Goal: Information Seeking & Learning: Learn about a topic

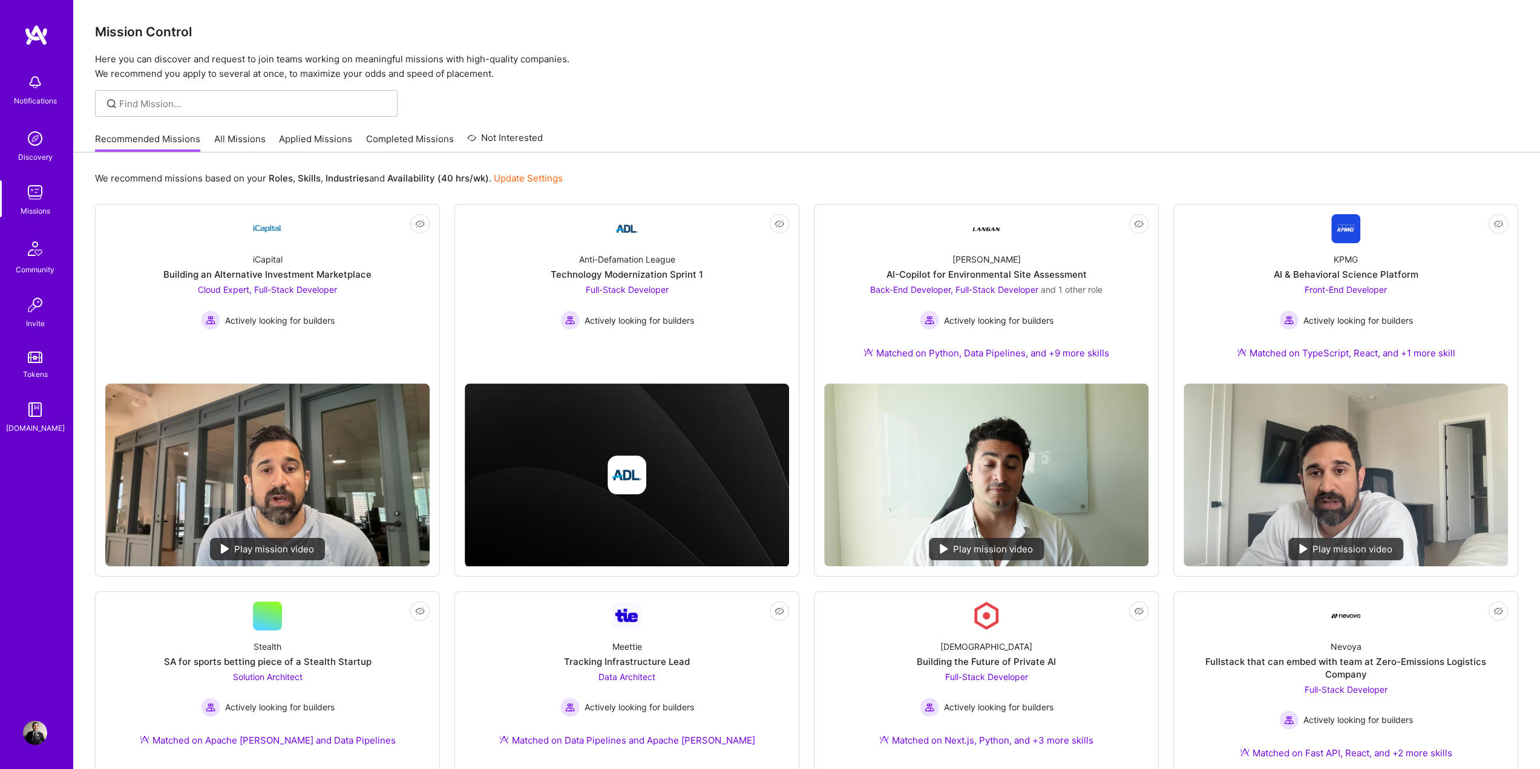
click at [860, 114] on div at bounding box center [806, 103] width 1467 height 27
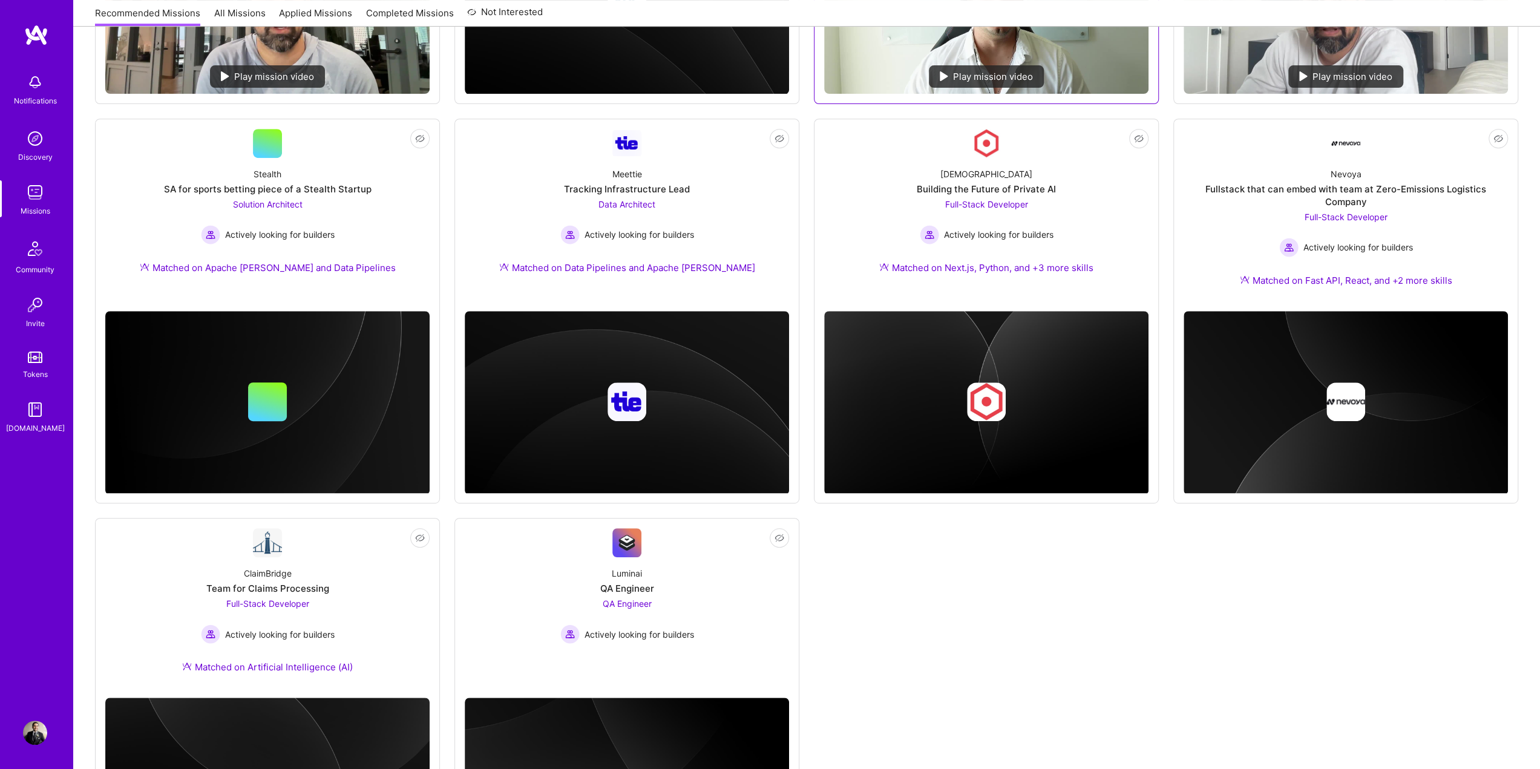
scroll to position [605, 0]
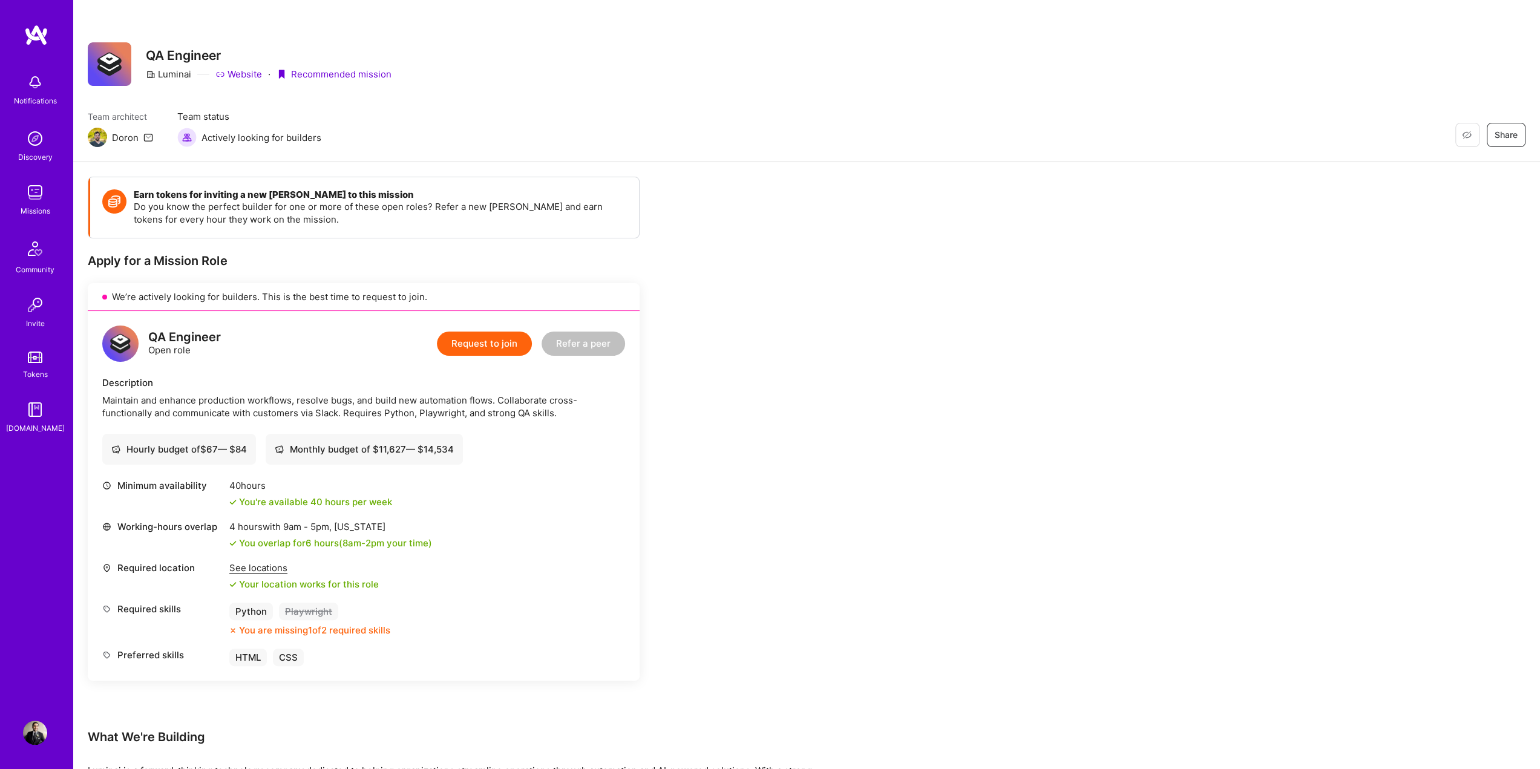
click at [954, 233] on div "Earn tokens for inviting a new [PERSON_NAME] to this mission Do you know the pe…" at bounding box center [806, 572] width 1467 height 821
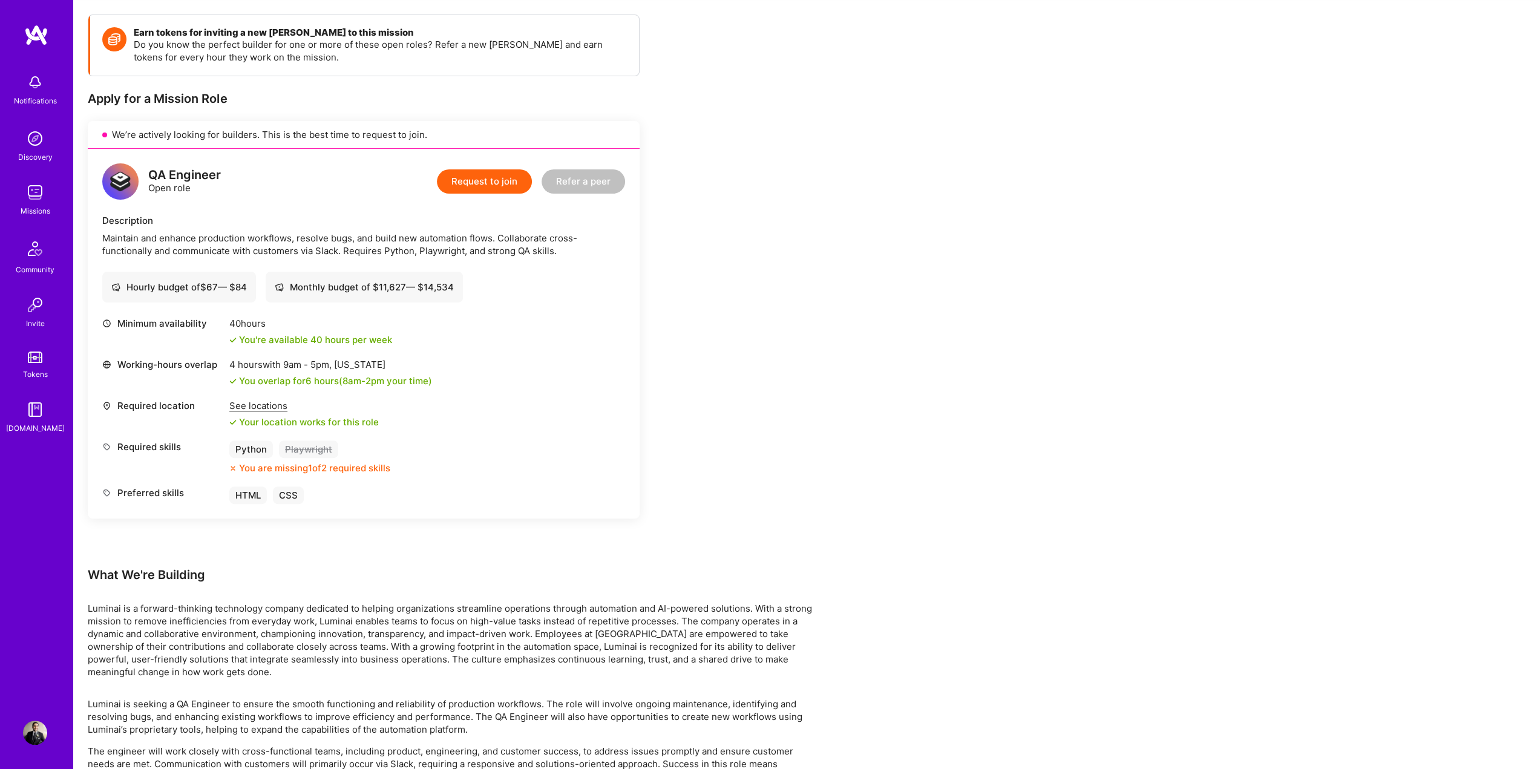
scroll to position [213, 0]
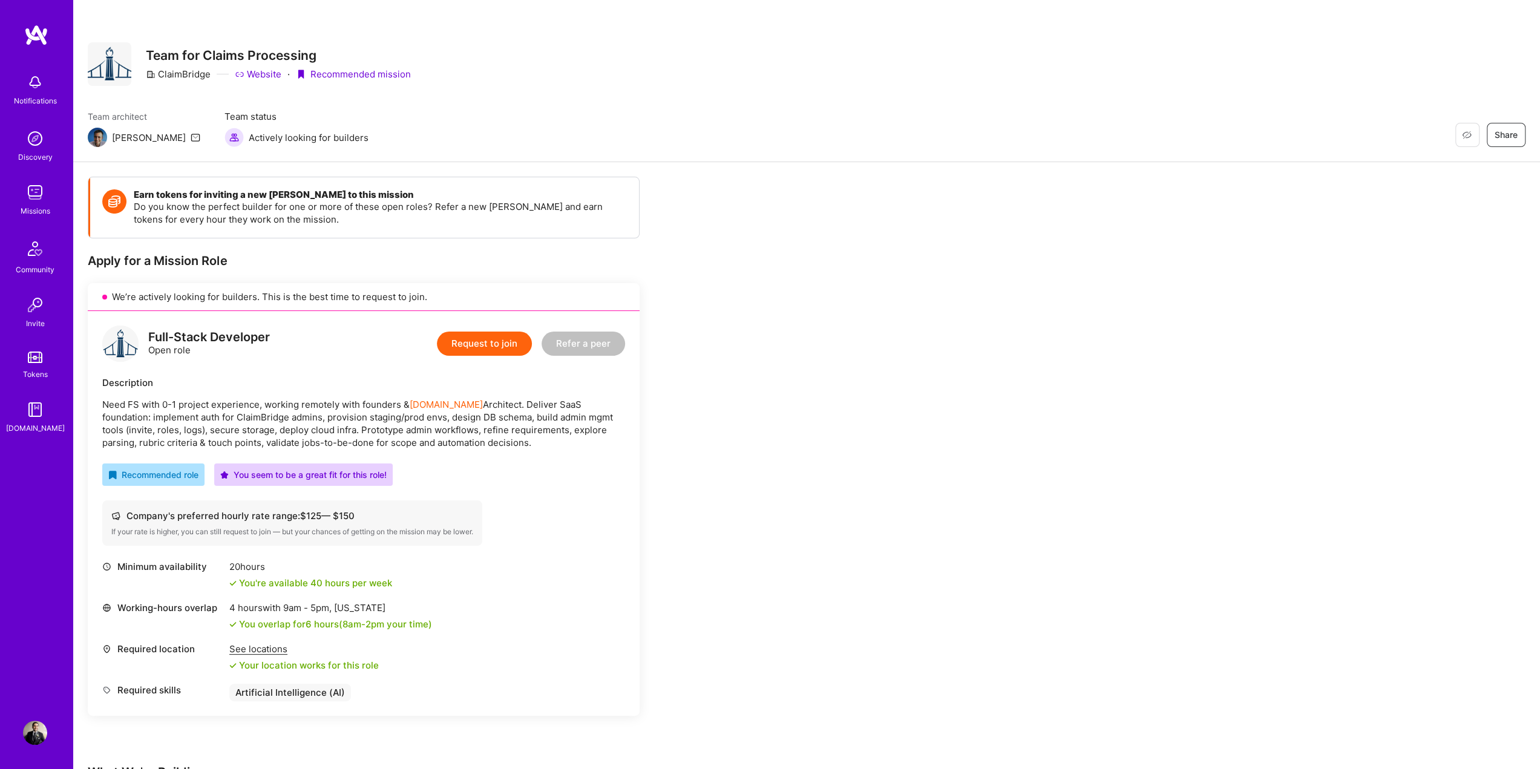
drag, startPoint x: 108, startPoint y: 401, endPoint x: 555, endPoint y: 448, distance: 449.5
click at [555, 448] on p "Need FS with 0-1 project experience, working remotely with founders & A.Team Ar…" at bounding box center [363, 423] width 523 height 51
drag, startPoint x: 482, startPoint y: 446, endPoint x: 204, endPoint y: 411, distance: 279.8
click at [204, 411] on p "Need FS with 0-1 project experience, working remotely with founders & A.Team Ar…" at bounding box center [363, 423] width 523 height 51
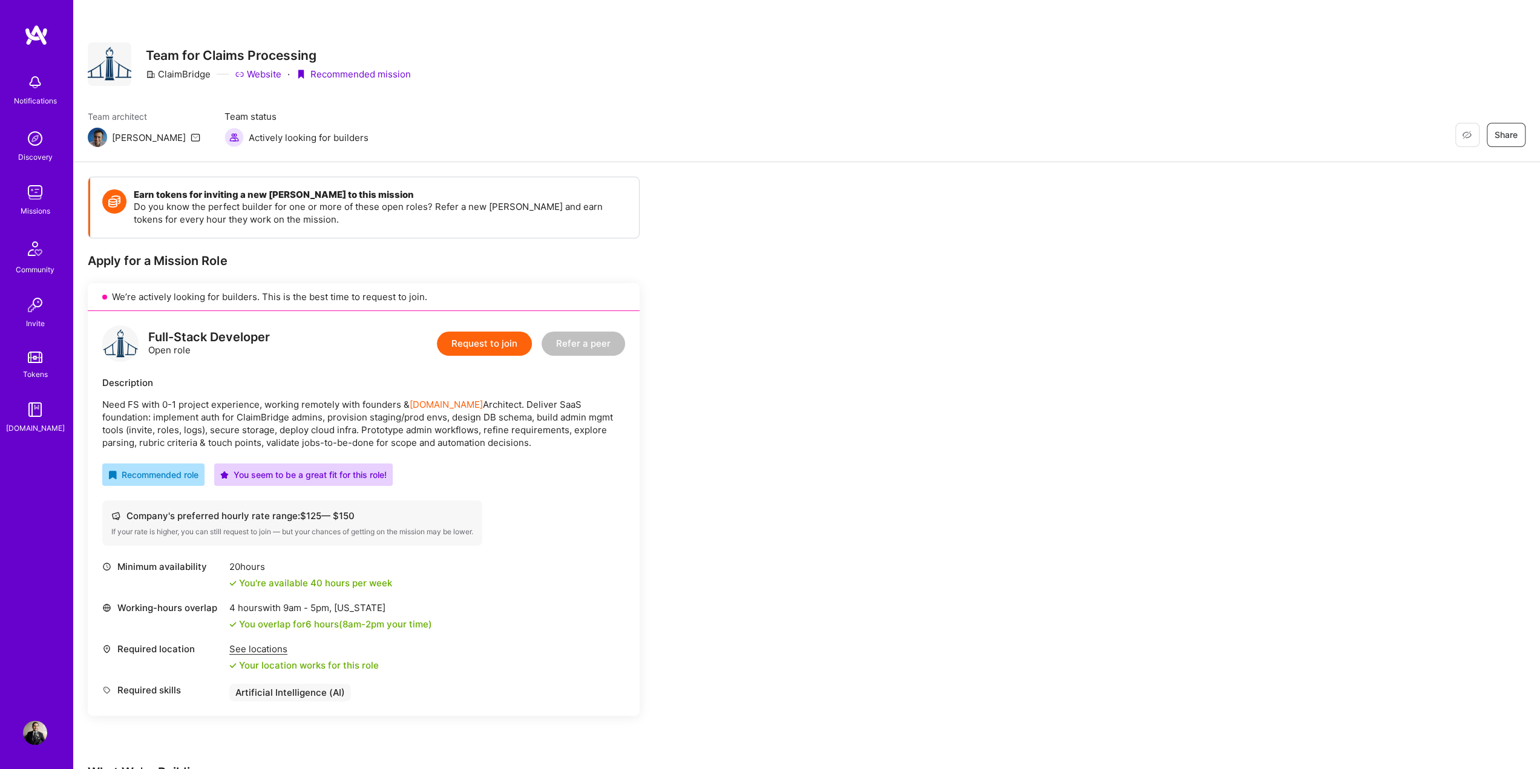
click at [204, 412] on p "Need FS with 0-1 project experience, working remotely with founders & A.Team Ar…" at bounding box center [363, 423] width 523 height 51
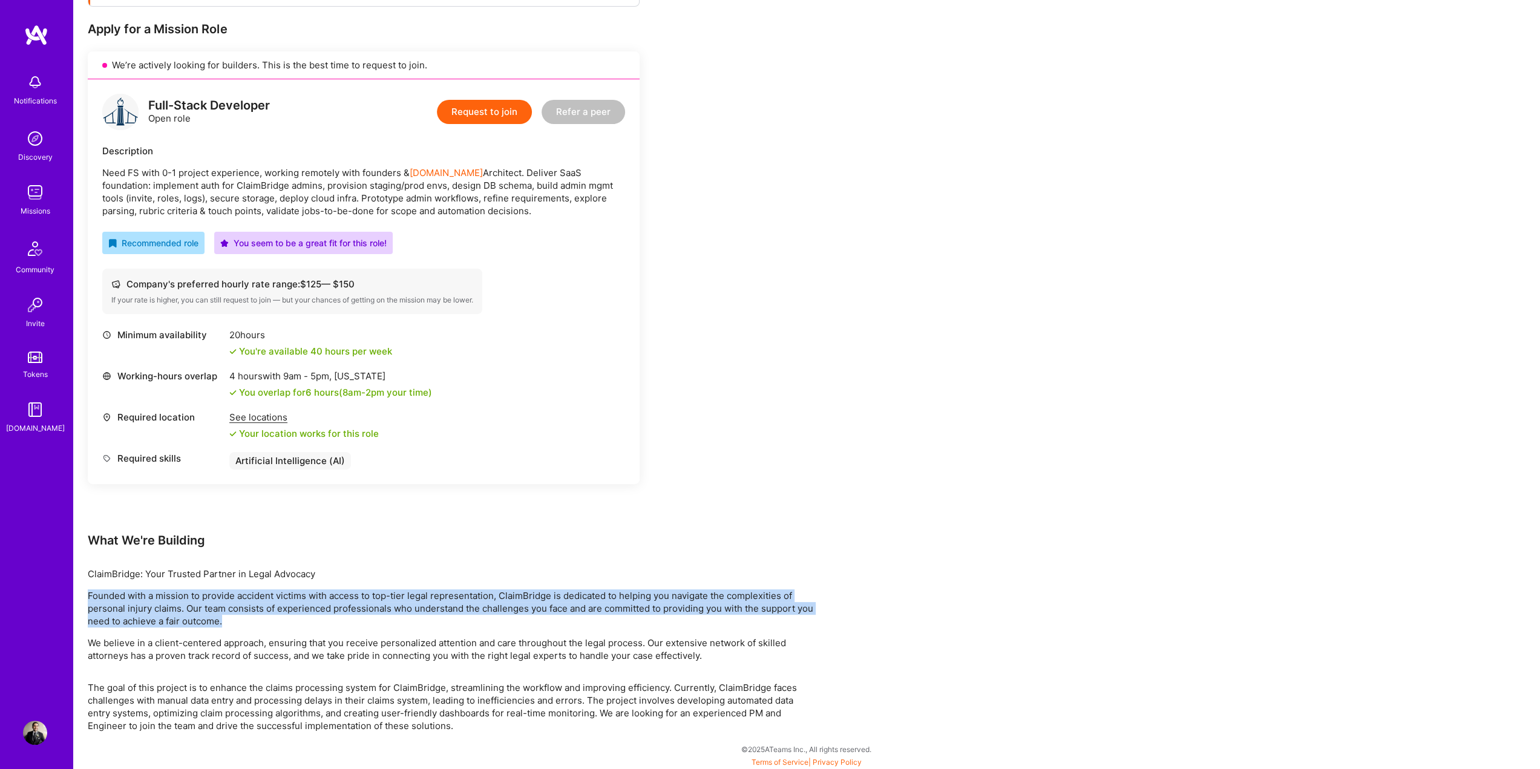
drag, startPoint x: 91, startPoint y: 592, endPoint x: 508, endPoint y: 614, distance: 417.5
click at [508, 614] on p "Founded with a mission to provide accident victims with access to top-tier lega…" at bounding box center [451, 608] width 726 height 38
drag, startPoint x: 588, startPoint y: 621, endPoint x: 391, endPoint y: 543, distance: 212.3
click at [391, 543] on div "Earn tokens for inviting a new A.Teamer to this mission Do you know the perfect…" at bounding box center [451, 338] width 726 height 787
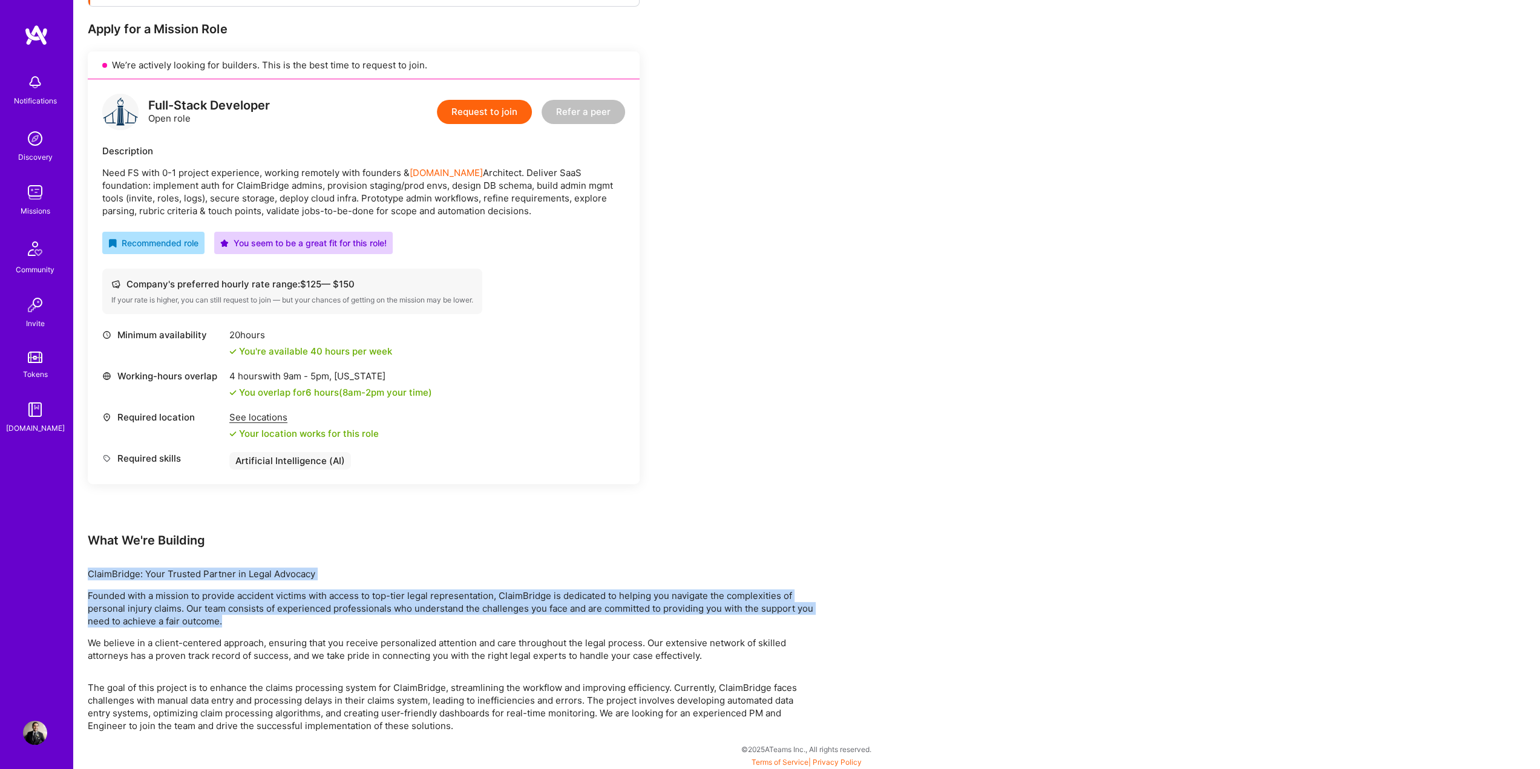
click at [391, 543] on div "What We're Building" at bounding box center [451, 540] width 726 height 16
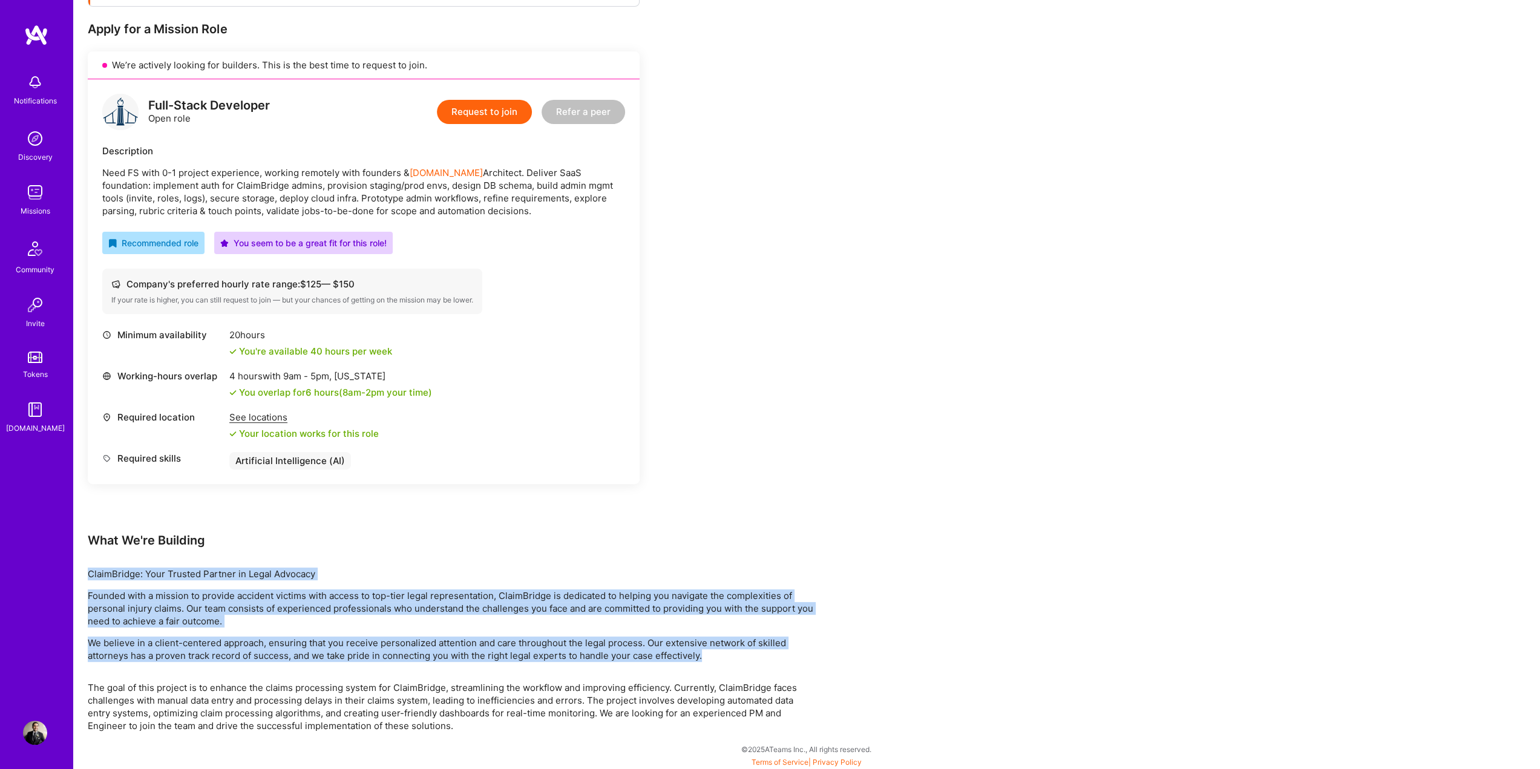
drag, startPoint x: 369, startPoint y: 546, endPoint x: 837, endPoint y: 654, distance: 479.9
click at [837, 654] on div "Earn tokens for inviting a new A.Teamer to this mission Do you know the perfect…" at bounding box center [806, 350] width 1467 height 840
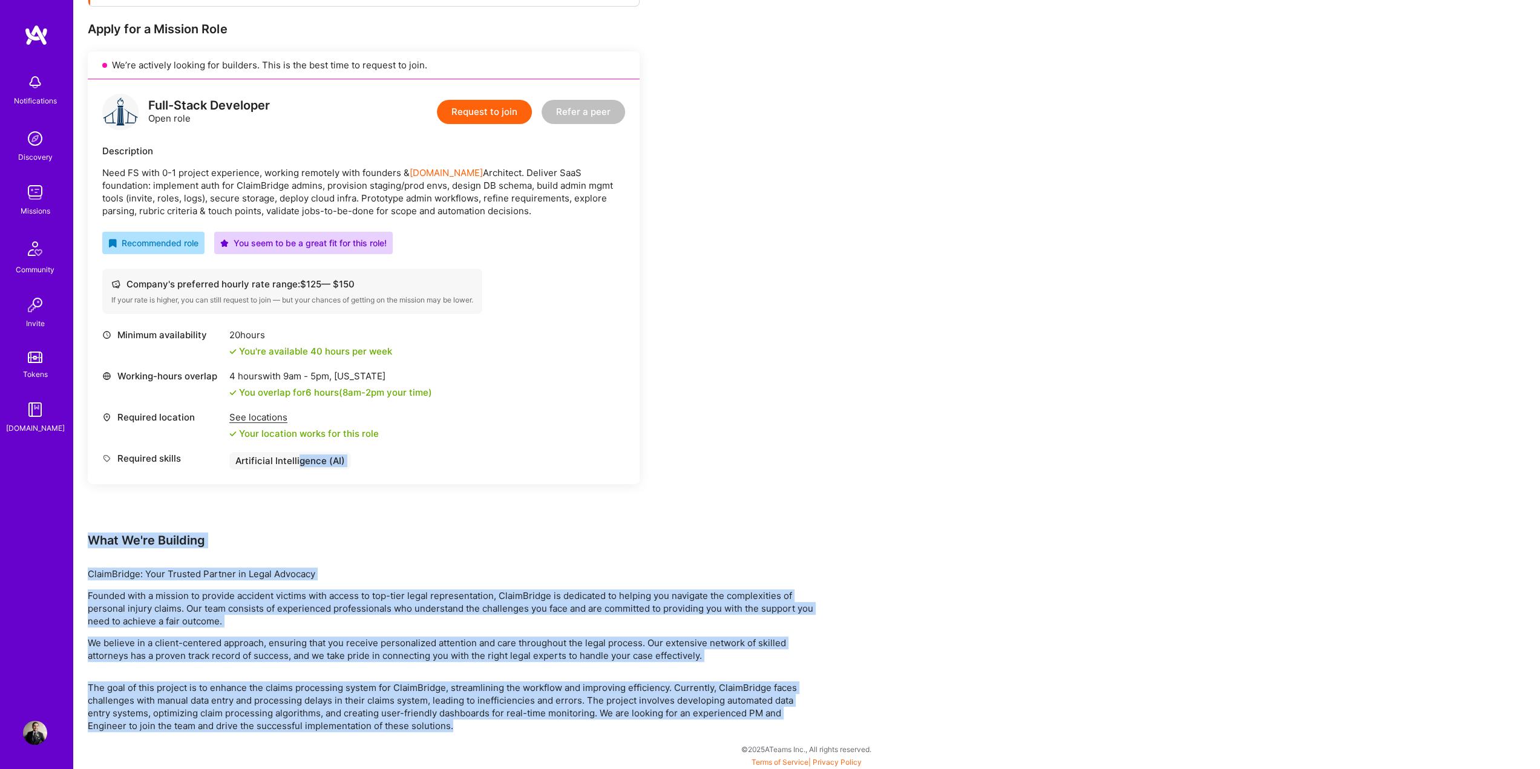
drag, startPoint x: 503, startPoint y: 737, endPoint x: 296, endPoint y: 528, distance: 293.9
click at [296, 528] on div "Earn tokens for inviting a new A.Teamer to this mission Do you know the perfect…" at bounding box center [806, 350] width 1467 height 840
click at [296, 528] on div "Earn tokens for inviting a new A.Teamer to this mission Do you know the perfect…" at bounding box center [364, 238] width 552 height 587
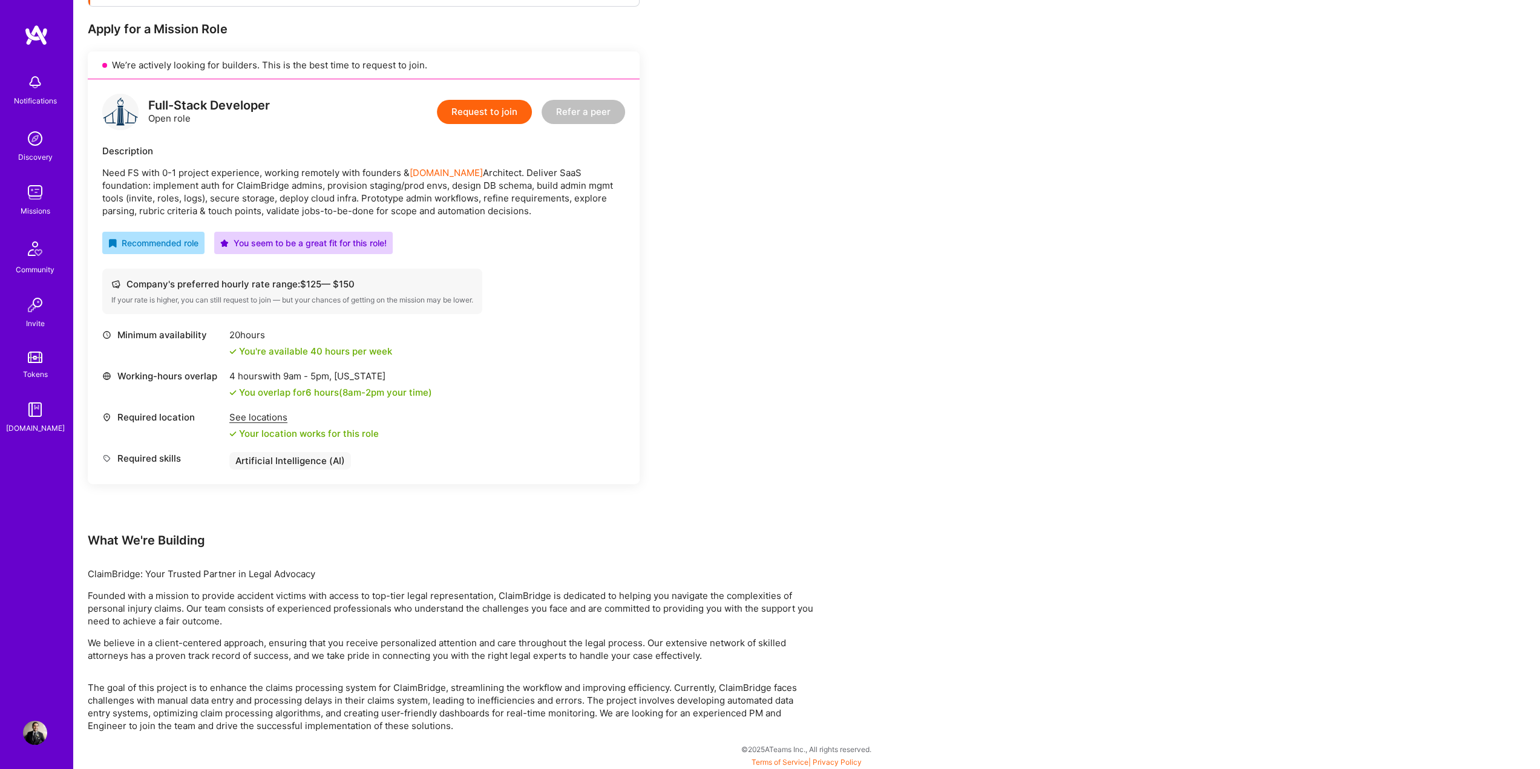
drag, startPoint x: 481, startPoint y: 210, endPoint x: 98, endPoint y: 150, distance: 387.6
click at [98, 150] on div "Full-Stack Developer Open role Request to join Refer a peer Description Need FS…" at bounding box center [364, 281] width 552 height 405
copy div "Description Need FS with 0-1 project experience, working remotely with founders…"
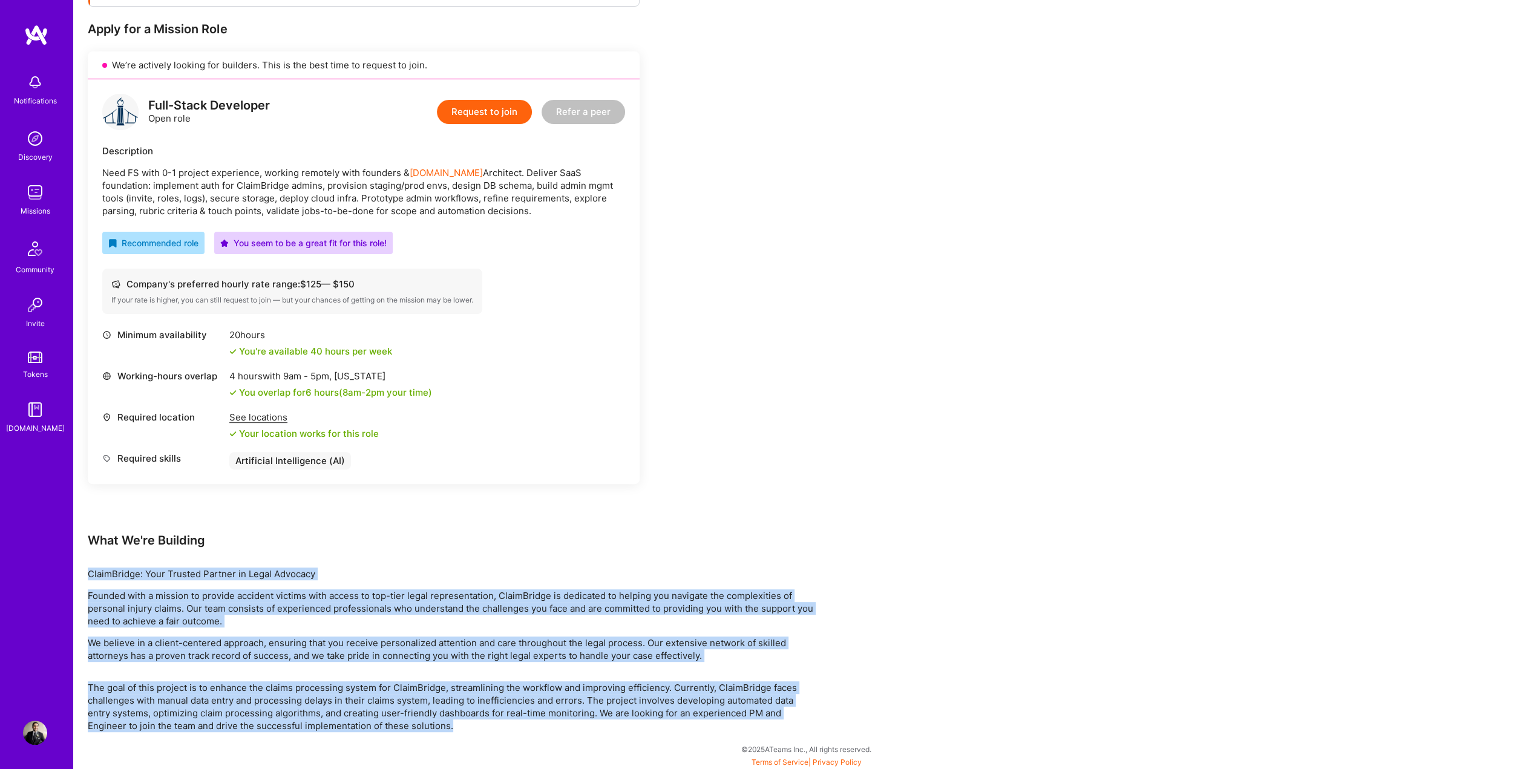
drag, startPoint x: 461, startPoint y: 722, endPoint x: 84, endPoint y: 556, distance: 411.8
click at [84, 556] on div "Earn tokens for inviting a new A.Teamer to this mission Do you know the perfect…" at bounding box center [806, 350] width 1467 height 840
copy div "ClaimBridge: Your Trusted Partner in Legal Advocacy Founded with a mission to p…"
click at [417, 563] on div "Earn tokens for inviting a new A.Teamer to this mission Do you know the perfect…" at bounding box center [451, 338] width 726 height 787
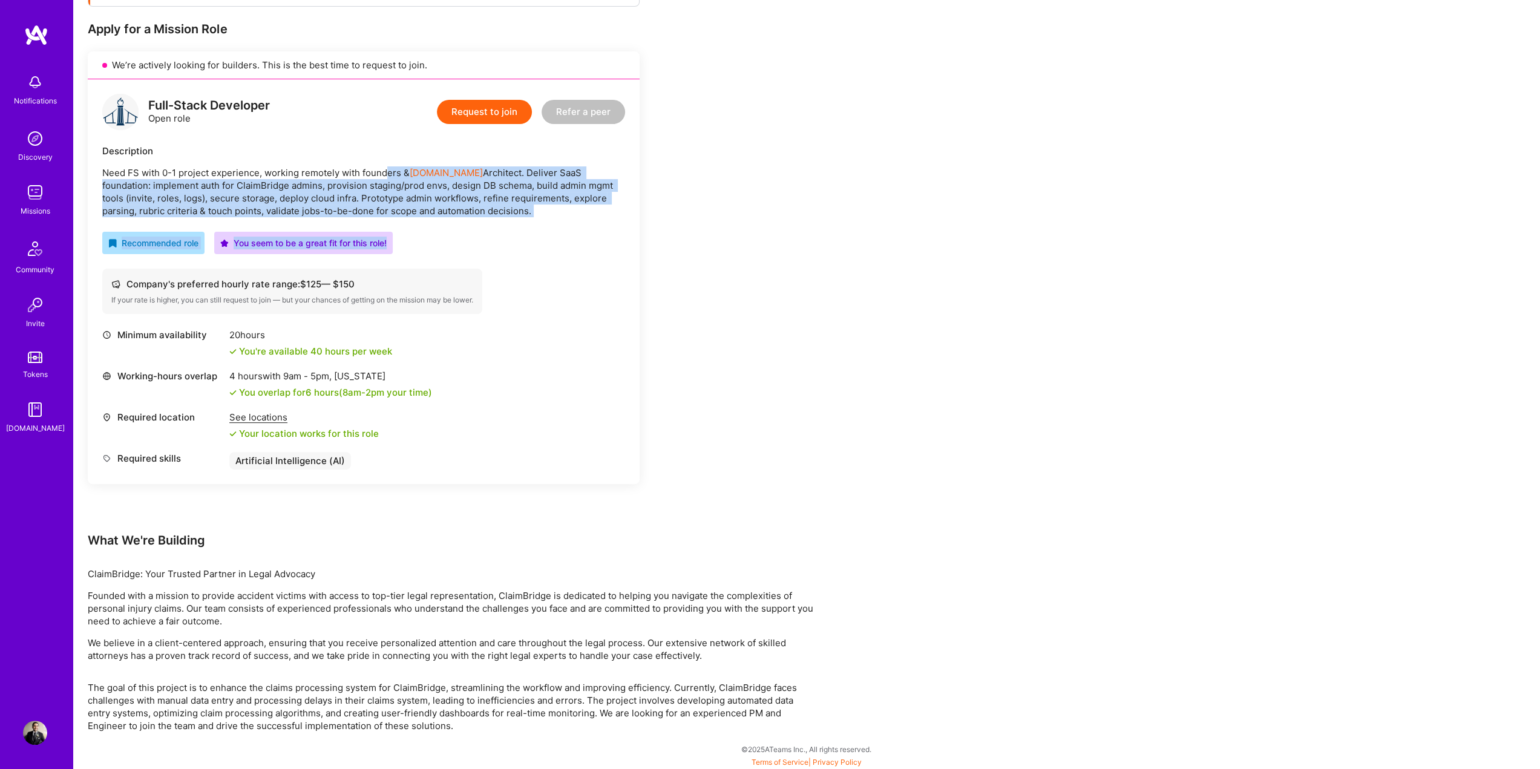
drag, startPoint x: 387, startPoint y: 172, endPoint x: 460, endPoint y: 223, distance: 89.1
click at [460, 223] on div "Full-Stack Developer Open role Request to join Refer a peer Description Need FS…" at bounding box center [364, 281] width 552 height 405
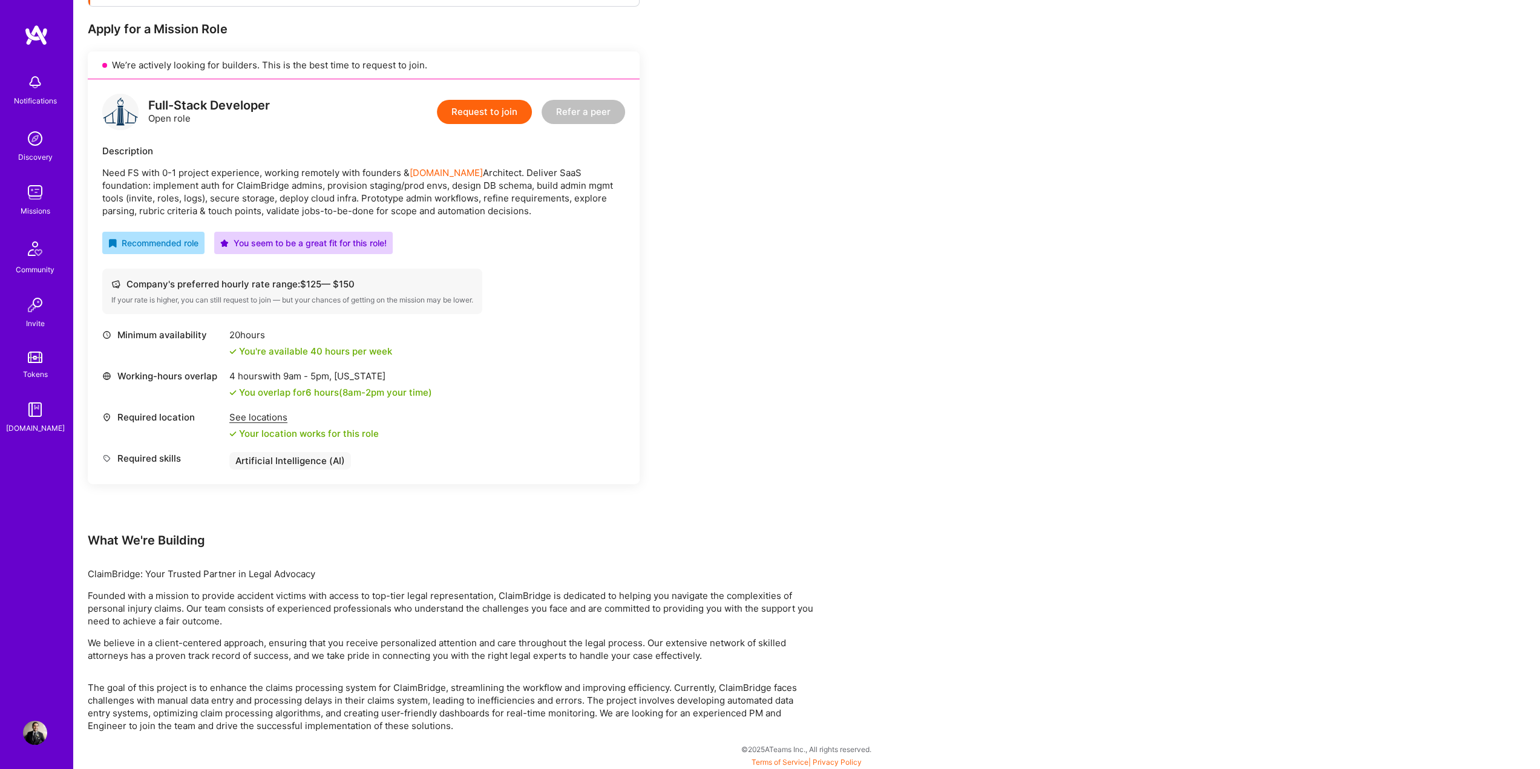
click at [462, 224] on div "Full-Stack Developer Open role Request to join Refer a peer Description Need FS…" at bounding box center [364, 281] width 552 height 405
